Goal: Information Seeking & Learning: Learn about a topic

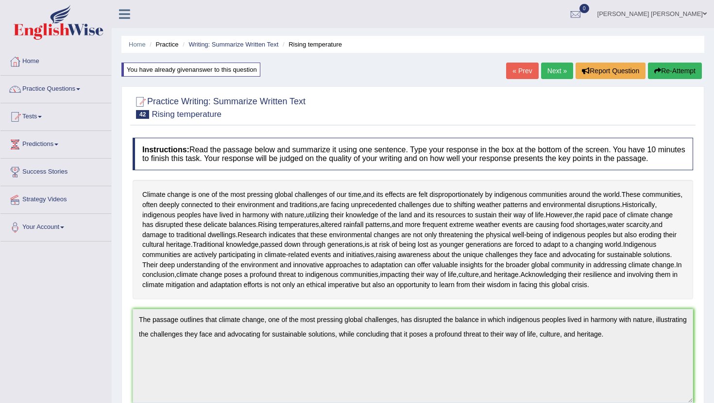
click at [551, 75] on link "Next »" at bounding box center [557, 71] width 32 height 17
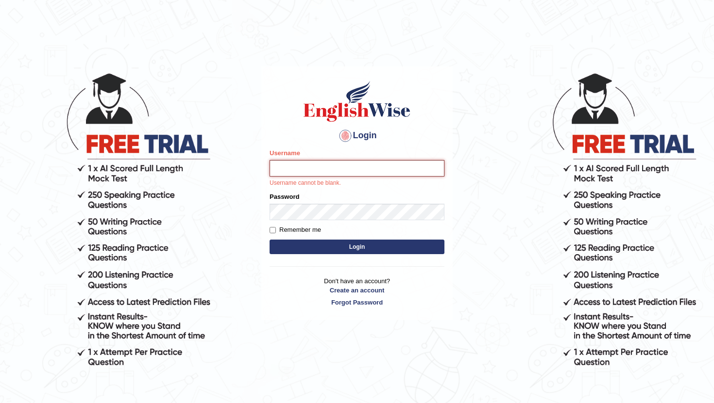
type input "RaulFelipe"
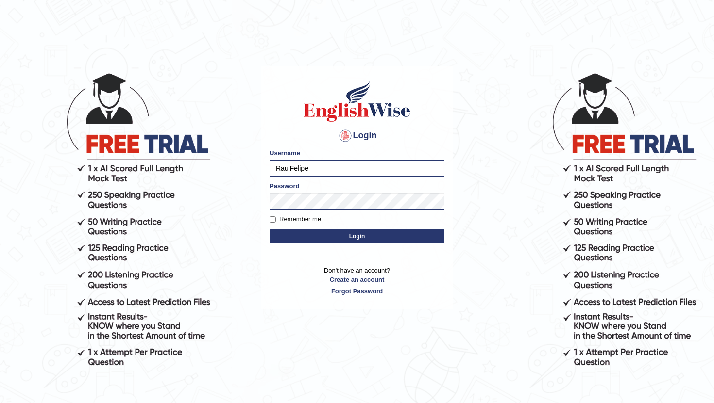
click at [358, 238] on button "Login" at bounding box center [356, 236] width 175 height 15
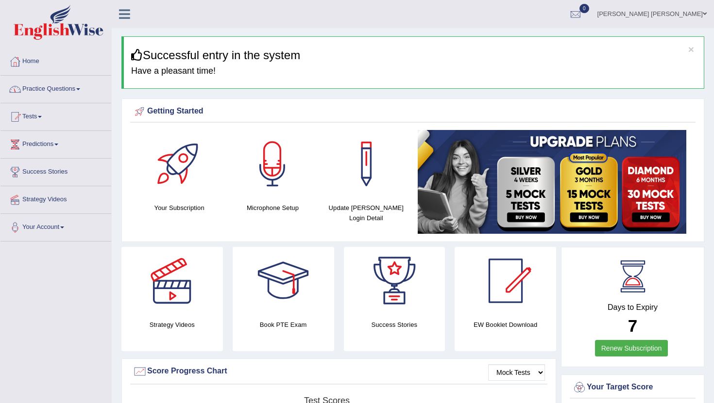
click at [43, 115] on link "Tests" at bounding box center [55, 115] width 111 height 24
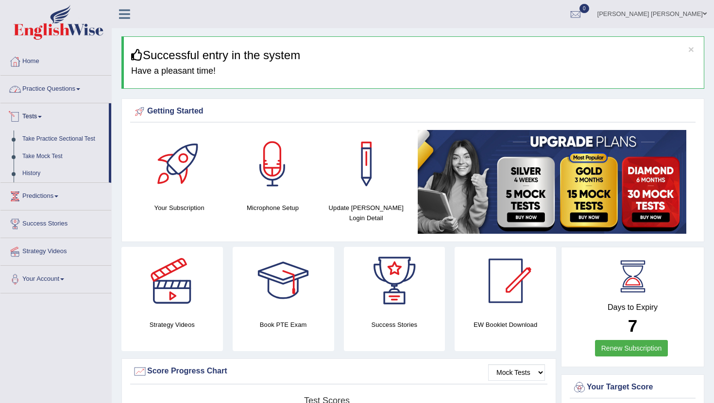
click at [57, 90] on link "Practice Questions" at bounding box center [55, 88] width 111 height 24
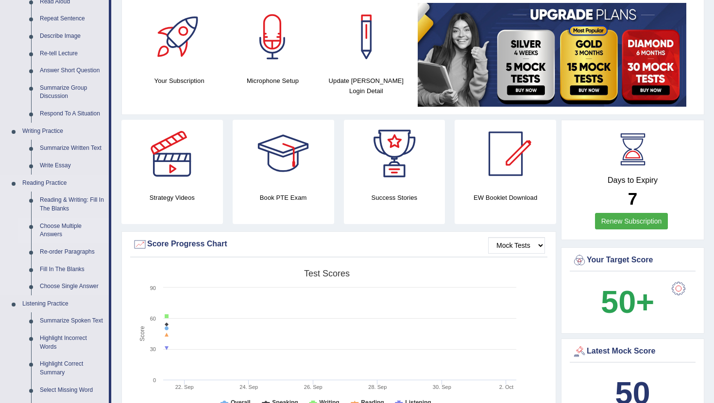
scroll to position [129, 0]
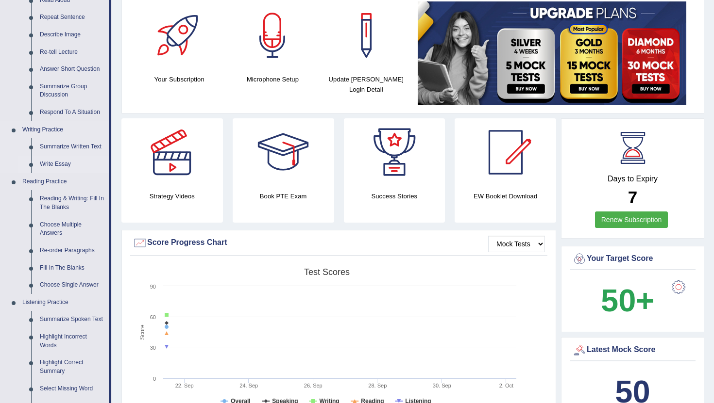
click at [65, 164] on link "Write Essay" at bounding box center [71, 164] width 73 height 17
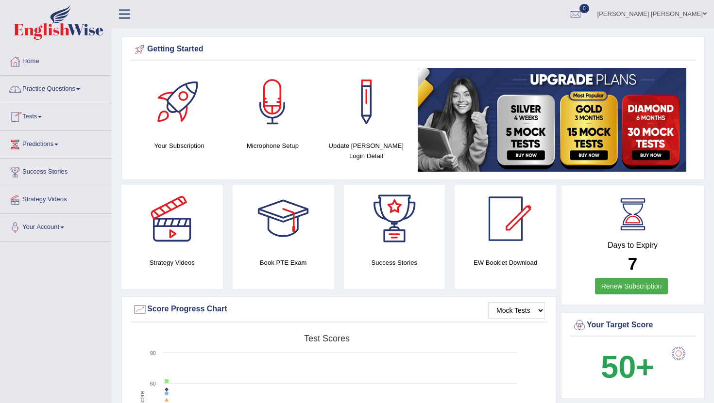
click at [59, 92] on link "Practice Questions" at bounding box center [55, 88] width 111 height 24
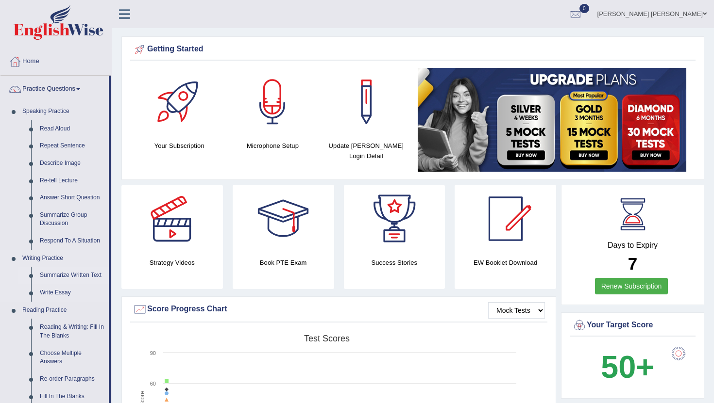
click at [63, 272] on link "Summarize Written Text" at bounding box center [71, 275] width 73 height 17
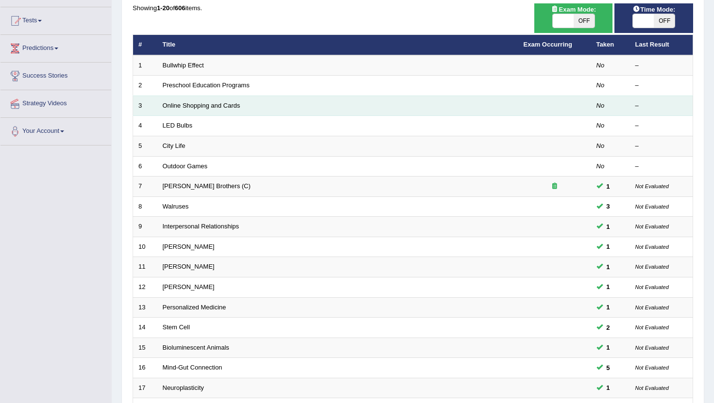
scroll to position [239, 0]
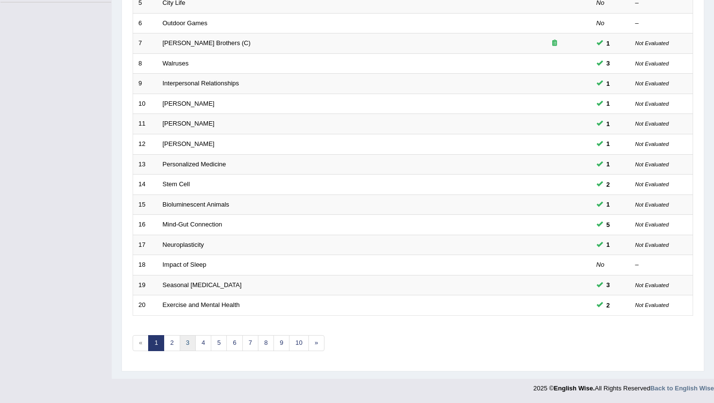
click at [185, 346] on link "3" at bounding box center [188, 343] width 16 height 16
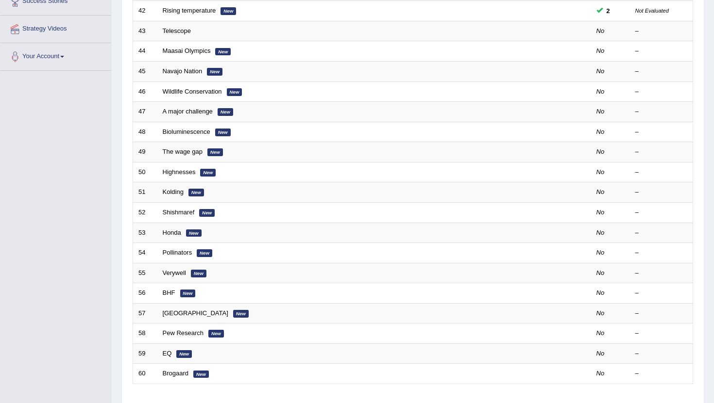
scroll to position [239, 0]
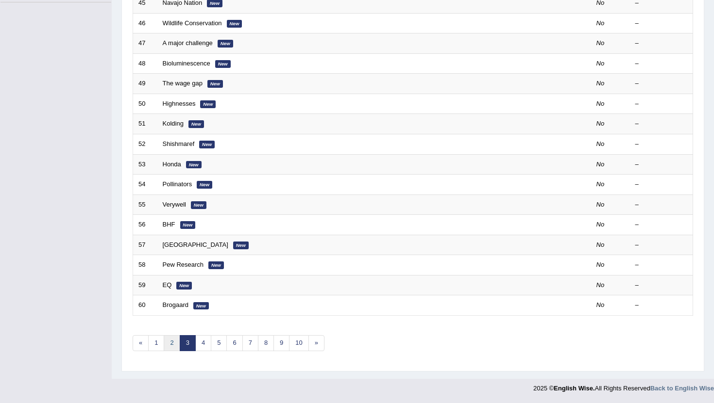
click at [171, 346] on link "2" at bounding box center [172, 343] width 16 height 16
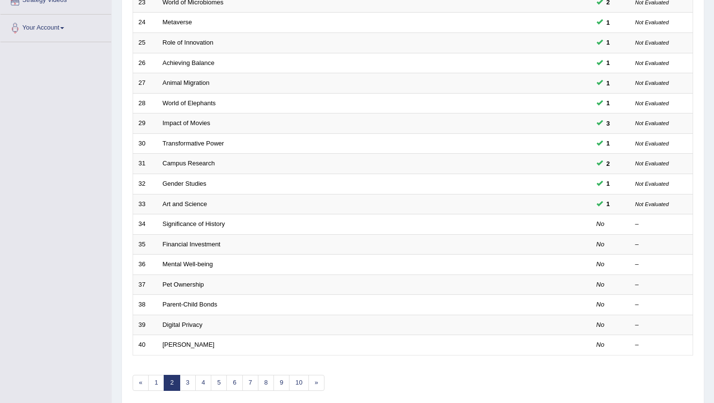
scroll to position [239, 0]
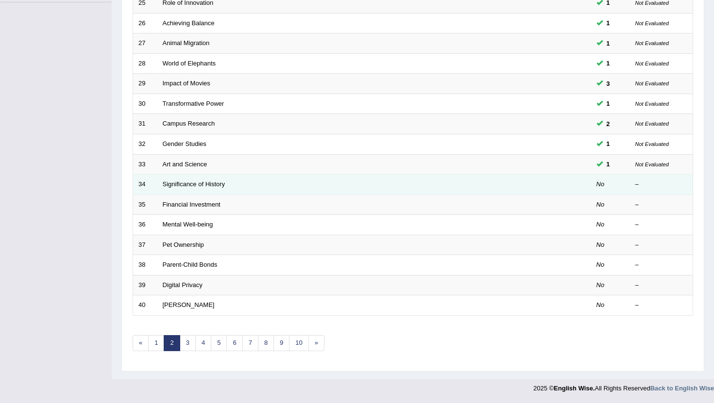
click at [199, 179] on td "Significance of History" at bounding box center [337, 185] width 361 height 20
click at [199, 180] on td "Significance of History" at bounding box center [337, 185] width 361 height 20
click at [191, 184] on link "Significance of History" at bounding box center [194, 184] width 63 height 7
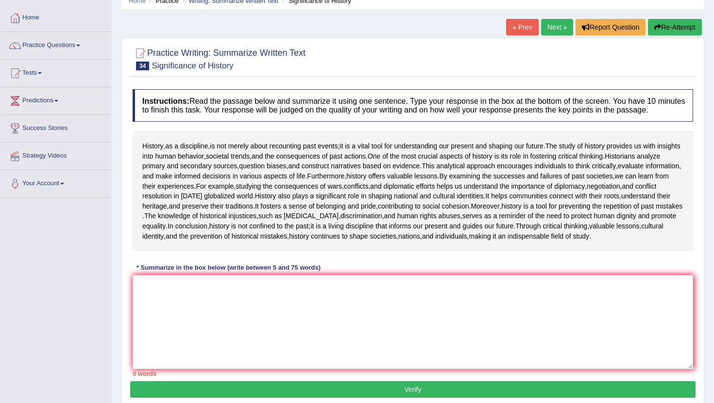
scroll to position [159, 0]
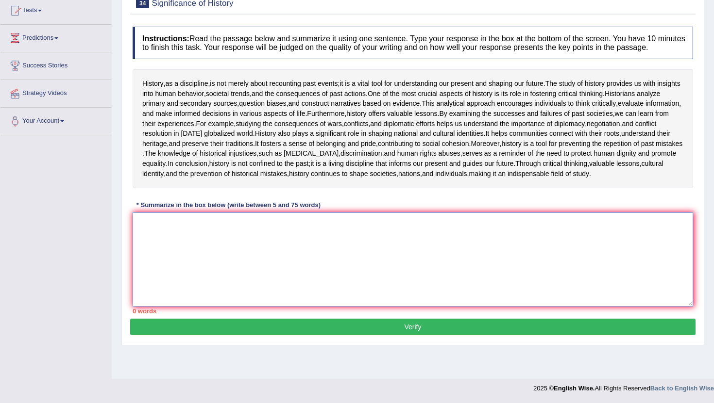
click at [182, 276] on textarea at bounding box center [413, 260] width 560 height 94
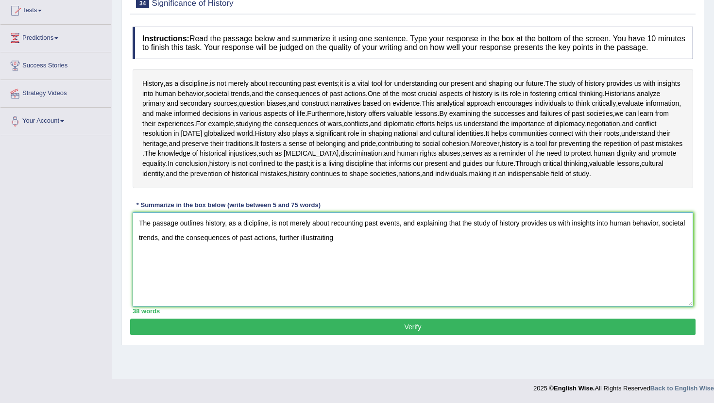
drag, startPoint x: 370, startPoint y: 271, endPoint x: 184, endPoint y: 262, distance: 185.7
click at [184, 262] on textarea "The passage outlines history, as a dicipline, is not merely about recounting pa…" at bounding box center [413, 260] width 560 height 94
drag, startPoint x: 136, startPoint y: 247, endPoint x: 438, endPoint y: 286, distance: 305.0
click at [438, 286] on textarea "The passage outlines history, as a dicipline, is not merely about recounting pa…" at bounding box center [413, 260] width 560 height 94
click at [372, 268] on textarea "The passage outlines history, as a dicipline, is not merely about recounting pa…" at bounding box center [413, 260] width 560 height 94
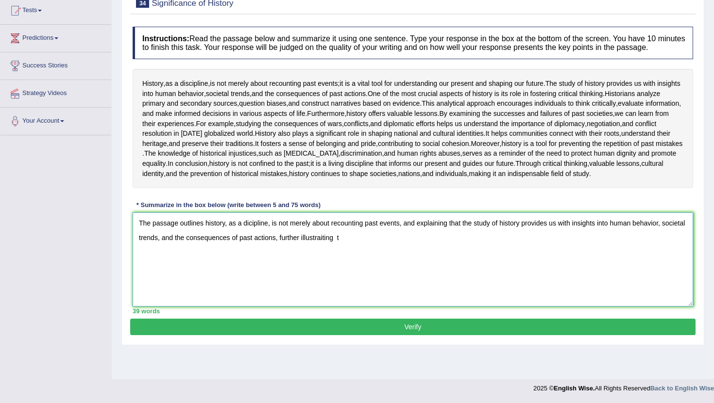
drag, startPoint x: 371, startPoint y: 265, endPoint x: 329, endPoint y: 265, distance: 42.2
click at [329, 265] on textarea "The passage outlines history, as a dicipline, is not merely about recounting pa…" at bounding box center [413, 260] width 560 height 94
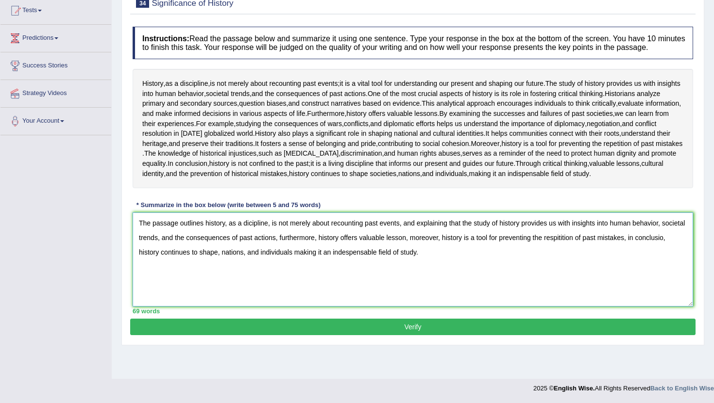
drag, startPoint x: 459, startPoint y: 280, endPoint x: 145, endPoint y: 229, distance: 318.3
click at [145, 229] on div "Instructions: Read the passage below and summarize it using one sentence. Type …" at bounding box center [412, 170] width 565 height 297
type textarea "The passage outlines history, as a dicipline, is not merely about recounting pa…"
click at [284, 335] on button "Verify" at bounding box center [412, 327] width 565 height 17
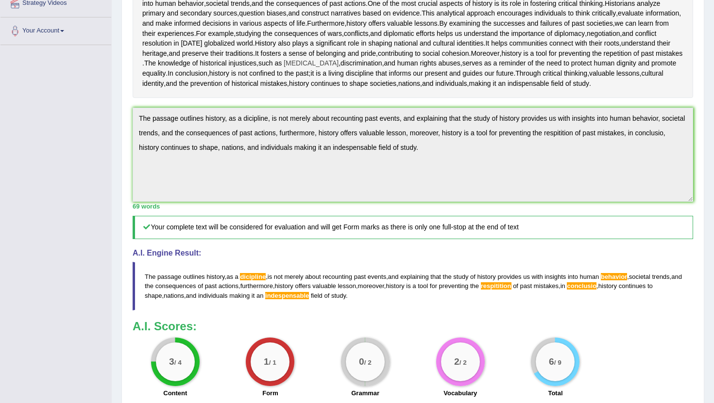
scroll to position [0, 0]
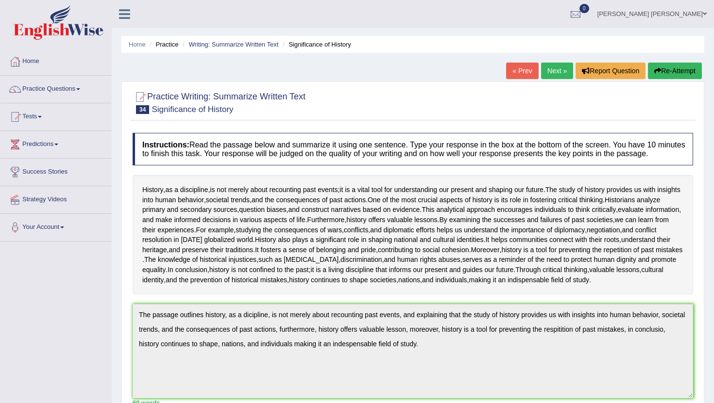
click at [668, 74] on button "Re-Attempt" at bounding box center [675, 71] width 54 height 17
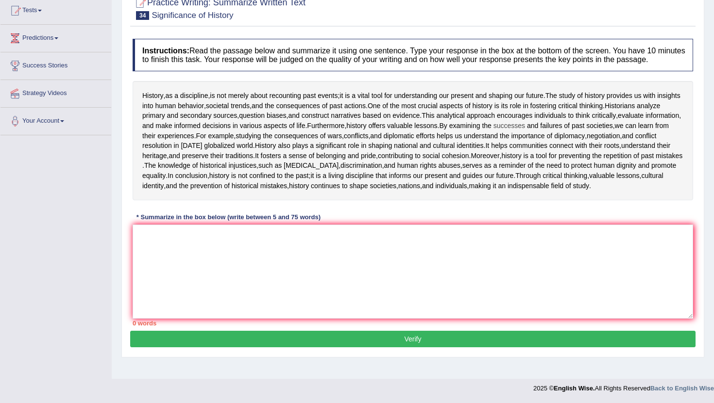
scroll to position [171, 0]
drag, startPoint x: 360, startPoint y: 269, endPoint x: 360, endPoint y: 276, distance: 6.8
click at [360, 270] on textarea at bounding box center [413, 272] width 560 height 94
paste textarea "The passage outlines history, as a dicipline, is not merely about recounting pa…"
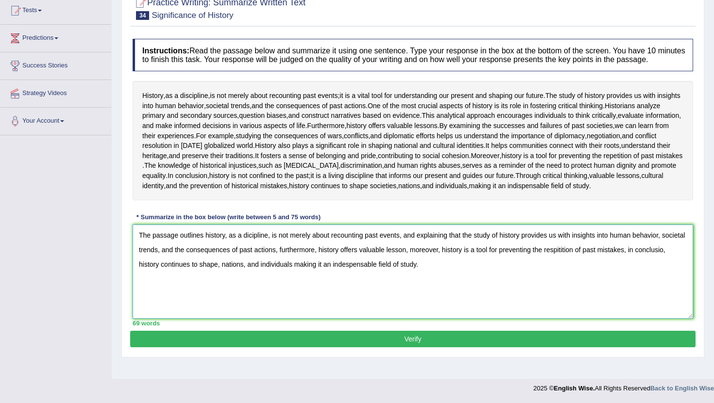
click at [381, 280] on textarea "The passage outlines history, as a dicipline, is not merely about recounting pa…" at bounding box center [413, 272] width 560 height 94
click at [167, 279] on textarea "The passage outlines history, as a dicipline, is not merely about recounting pa…" at bounding box center [413, 272] width 560 height 94
click at [583, 264] on textarea "The passage outlines history, as a dicipline, is not merely about recounting pa…" at bounding box center [413, 272] width 560 height 94
drag, startPoint x: 460, startPoint y: 276, endPoint x: 160, endPoint y: 220, distance: 305.7
click at [160, 220] on div "Instructions: Read the passage below and summarize it using one sentence. Type …" at bounding box center [412, 182] width 565 height 297
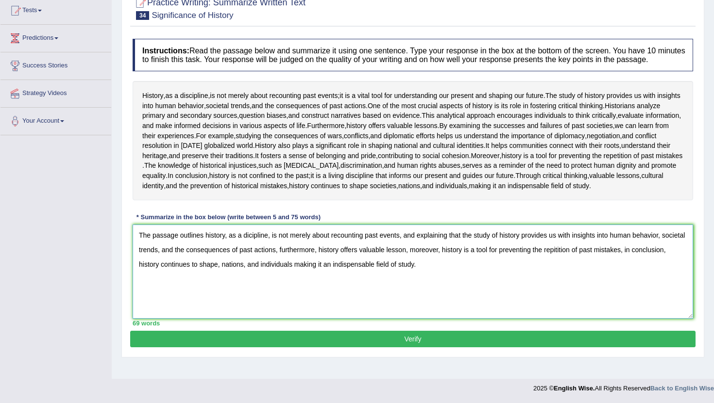
type textarea "The passage outlines history, as a dicipline, is not merely about recounting pa…"
click at [276, 348] on button "Verify" at bounding box center [412, 339] width 565 height 17
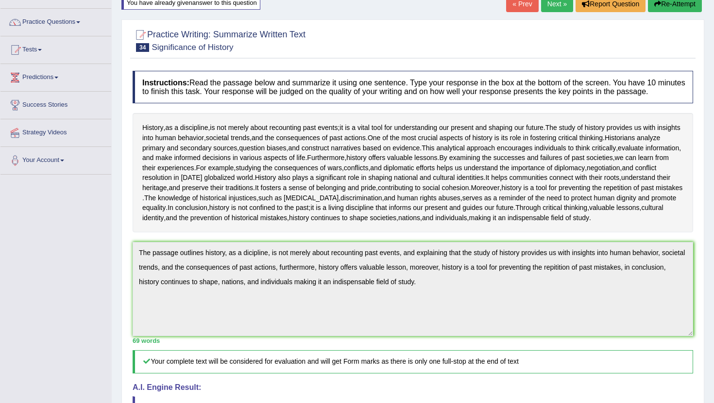
scroll to position [0, 0]
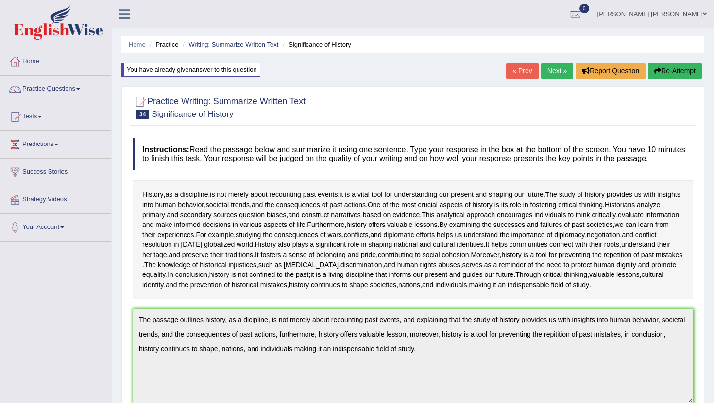
click at [699, 74] on button "Re-Attempt" at bounding box center [675, 71] width 54 height 17
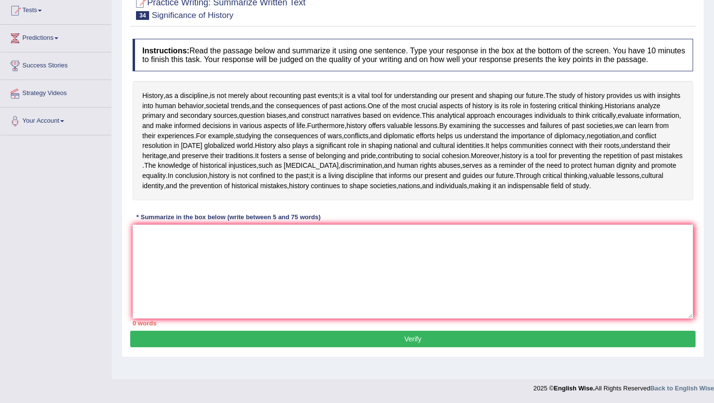
scroll to position [171, 0]
click at [209, 319] on textarea at bounding box center [413, 272] width 560 height 94
paste textarea "The passage outlines history, as a dicipline, is not merely about recounting pa…"
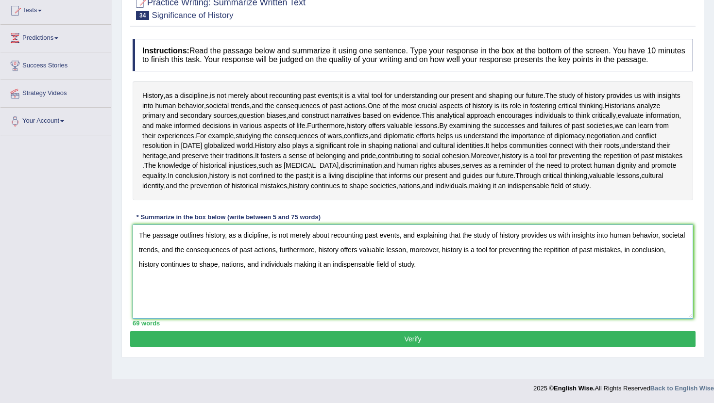
click at [584, 265] on textarea "The passage outlines history, as a dicipline, is not merely about recounting pa…" at bounding box center [413, 272] width 560 height 94
click at [660, 249] on textarea "The passage outlines history, as a dicipline, is not merely about recounting pa…" at bounding box center [413, 272] width 560 height 94
click at [664, 249] on textarea "The passage outlines history, as a dicipline, is not merely about recounting pa…" at bounding box center [413, 272] width 560 height 94
click at [470, 270] on textarea "The passage outlines history, as a dicipline, is not merely about recounting pa…" at bounding box center [413, 272] width 560 height 94
drag, startPoint x: 461, startPoint y: 285, endPoint x: 89, endPoint y: 215, distance: 379.0
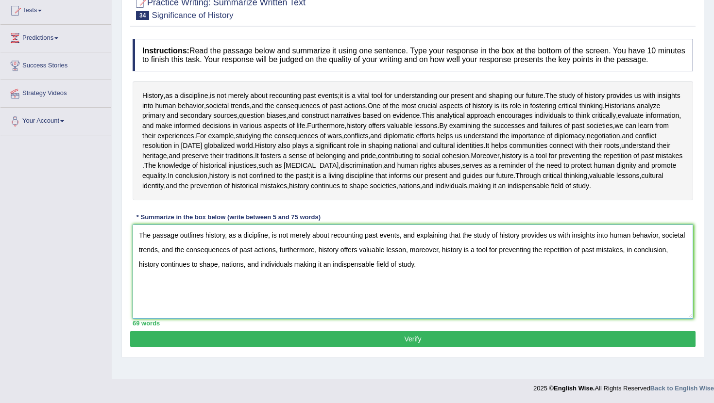
click at [89, 215] on div "Toggle navigation Home Practice Questions Speaking Practice Read Aloud Repeat S…" at bounding box center [357, 146] width 714 height 505
type textarea "The passage outlines history, as a dicipline, is not merely about recounting pa…"
click at [231, 348] on button "Verify" at bounding box center [412, 339] width 565 height 17
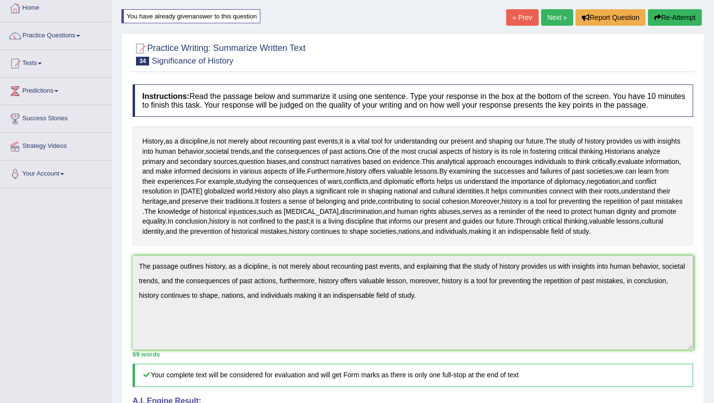
scroll to position [0, 0]
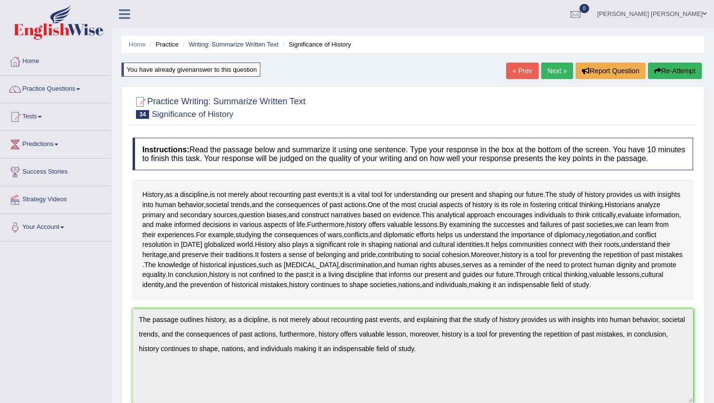
click at [679, 73] on button "Re-Attempt" at bounding box center [675, 71] width 54 height 17
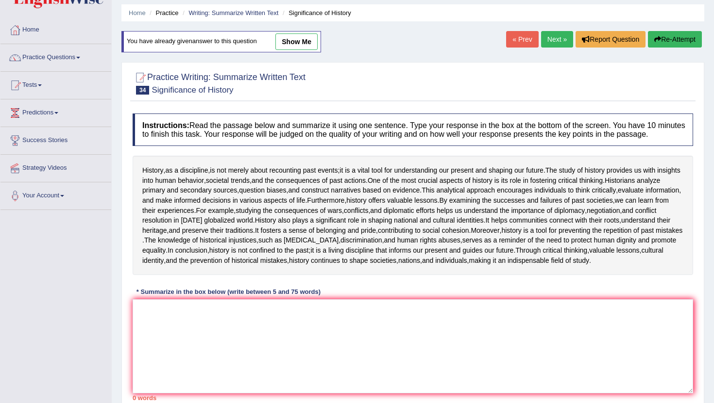
scroll to position [171, 0]
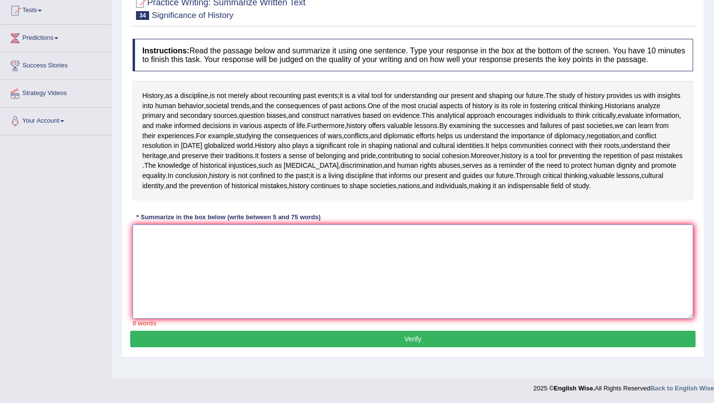
click at [236, 278] on textarea at bounding box center [413, 272] width 560 height 94
paste textarea "The passage outlines history, as a dicipline, is not merely about recounting pa…"
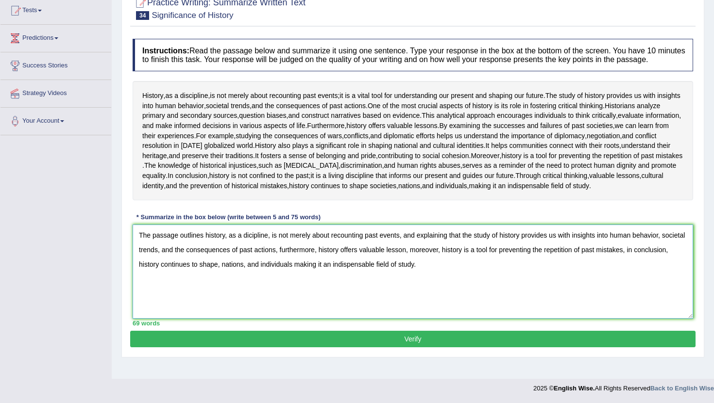
click at [263, 251] on textarea "The passage outlines history, as a dicipline, is not merely about recounting pa…" at bounding box center [413, 272] width 560 height 94
click at [249, 250] on textarea "The passage outlines history, as a dicipline, is not merely about recounting pa…" at bounding box center [413, 272] width 560 height 94
type textarea "The passage outlines history, as a discipline, is not merely about recounting p…"
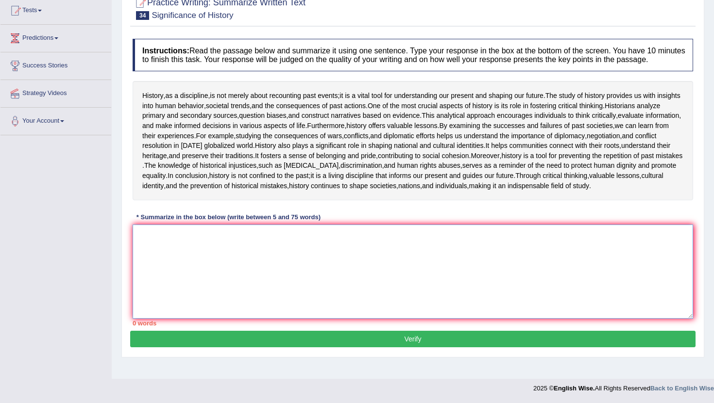
click at [549, 299] on textarea at bounding box center [413, 272] width 560 height 94
paste textarea "The passage outlines history, as a dicipline, is not merely about recounting pa…"
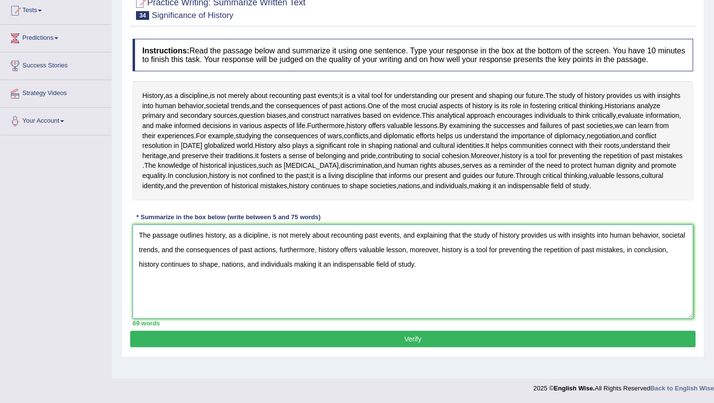
click at [248, 250] on textarea "The passage outlines history, as a dicipline, is not merely about recounting pa…" at bounding box center [413, 272] width 560 height 94
click at [649, 249] on textarea "The passage outlines history, as a discipline, is not merely about recounting p…" at bounding box center [413, 272] width 560 height 94
drag, startPoint x: 667, startPoint y: 251, endPoint x: 639, endPoint y: 251, distance: 28.2
click at [639, 251] on textarea "The passage outlines history, as a discipline, is not merely about recounting p…" at bounding box center [413, 272] width 560 height 94
type textarea "The passage outlines history, as a discipline, is not merely about recounting p…"
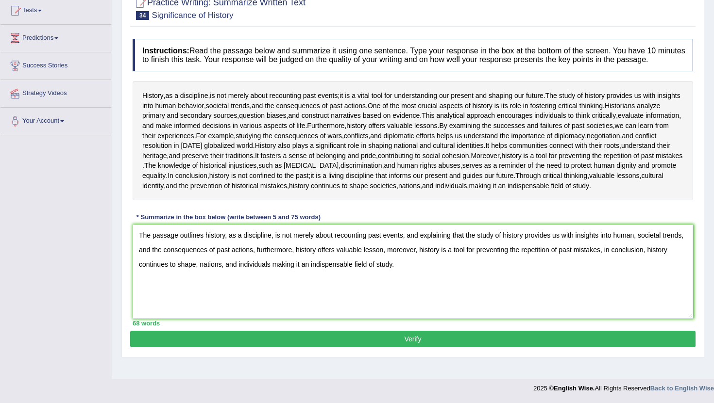
click at [567, 348] on button "Verify" at bounding box center [412, 339] width 565 height 17
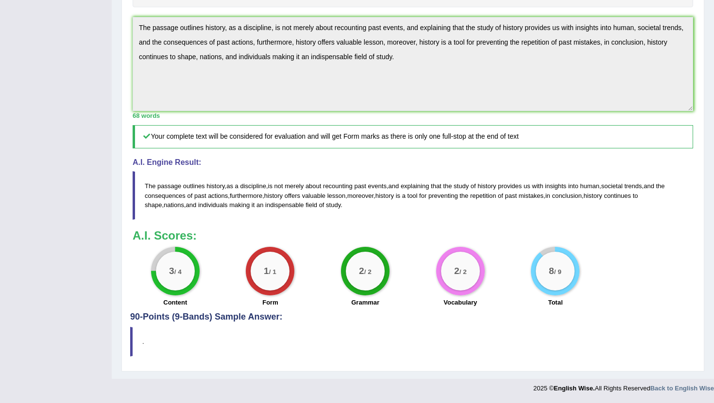
scroll to position [371, 0]
